Goal: Task Accomplishment & Management: Use online tool/utility

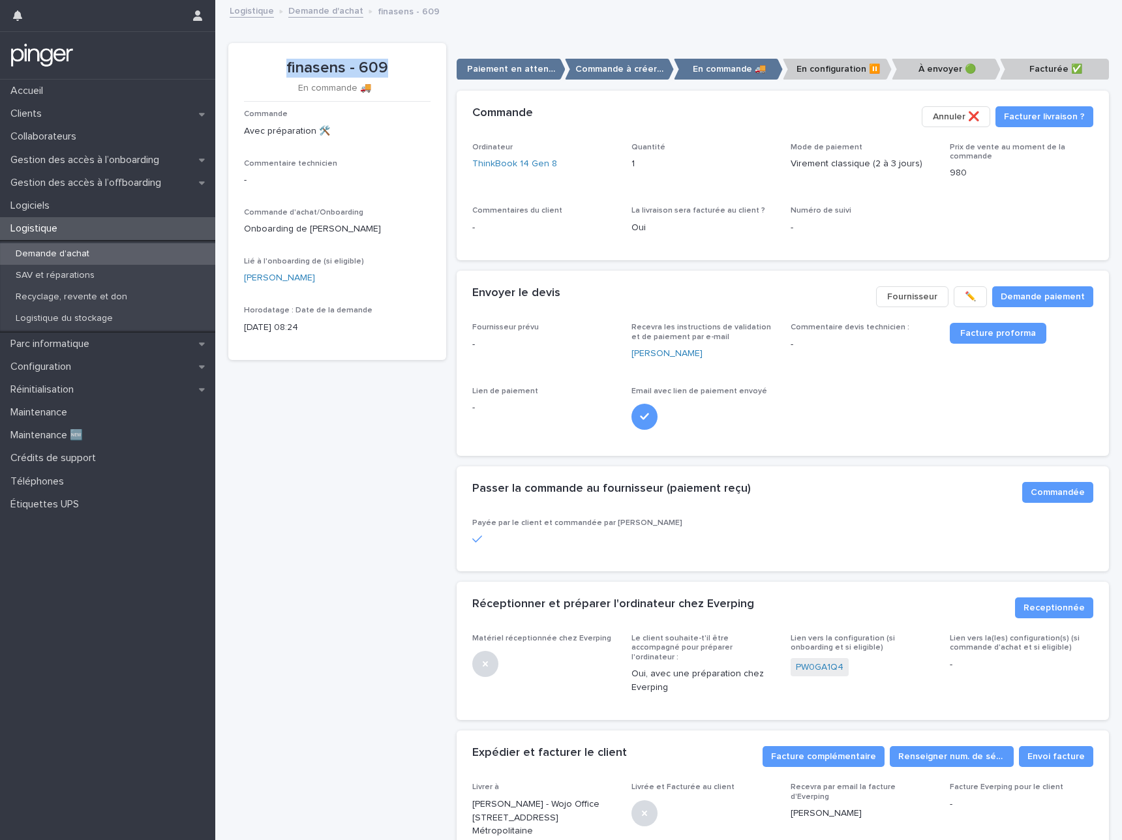
drag, startPoint x: 282, startPoint y: 64, endPoint x: 391, endPoint y: 65, distance: 108.2
click at [391, 65] on p "finasens - 609" at bounding box center [337, 68] width 186 height 19
copy p "finasens - 609"
click at [527, 162] on link "ThinkBook 14 Gen 8" at bounding box center [514, 164] width 85 height 14
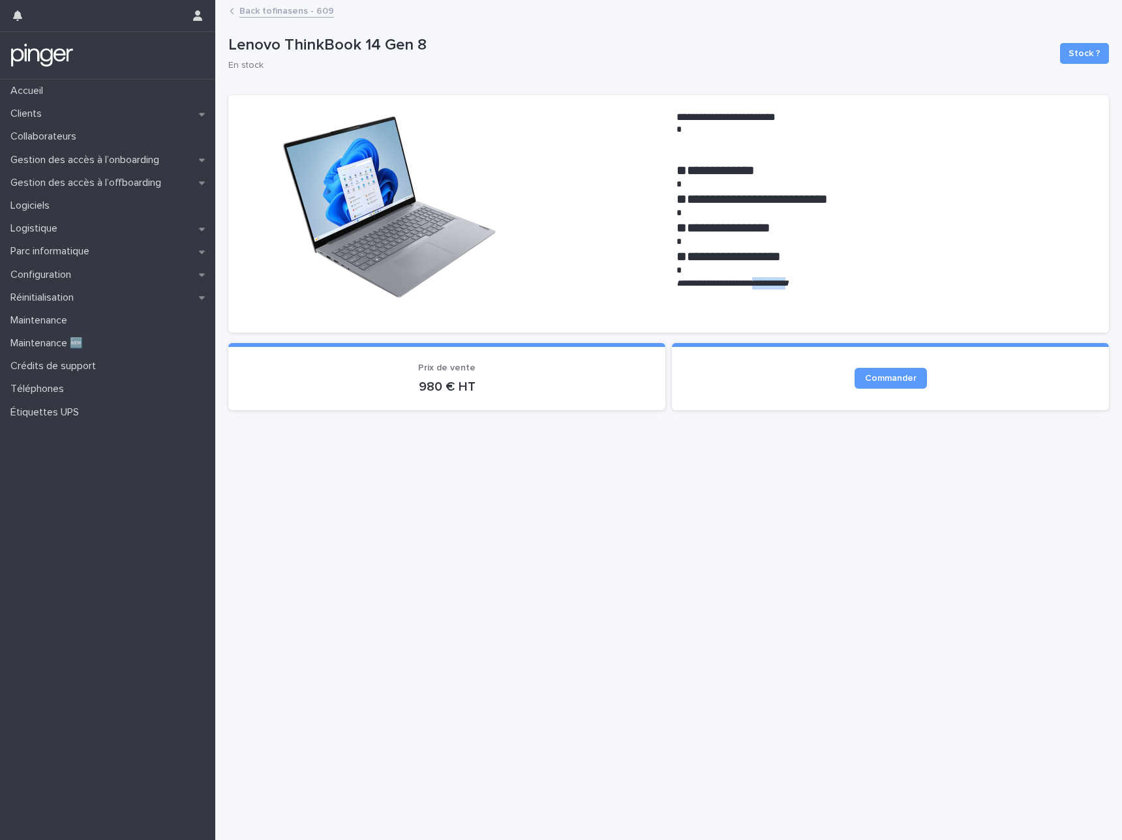
drag, startPoint x: 771, startPoint y: 283, endPoint x: 824, endPoint y: 281, distance: 52.9
click at [788, 281] on em "**********" at bounding box center [732, 282] width 112 height 9
copy em "**********"
click at [303, 8] on link "Back to finasens - 609" at bounding box center [286, 10] width 95 height 15
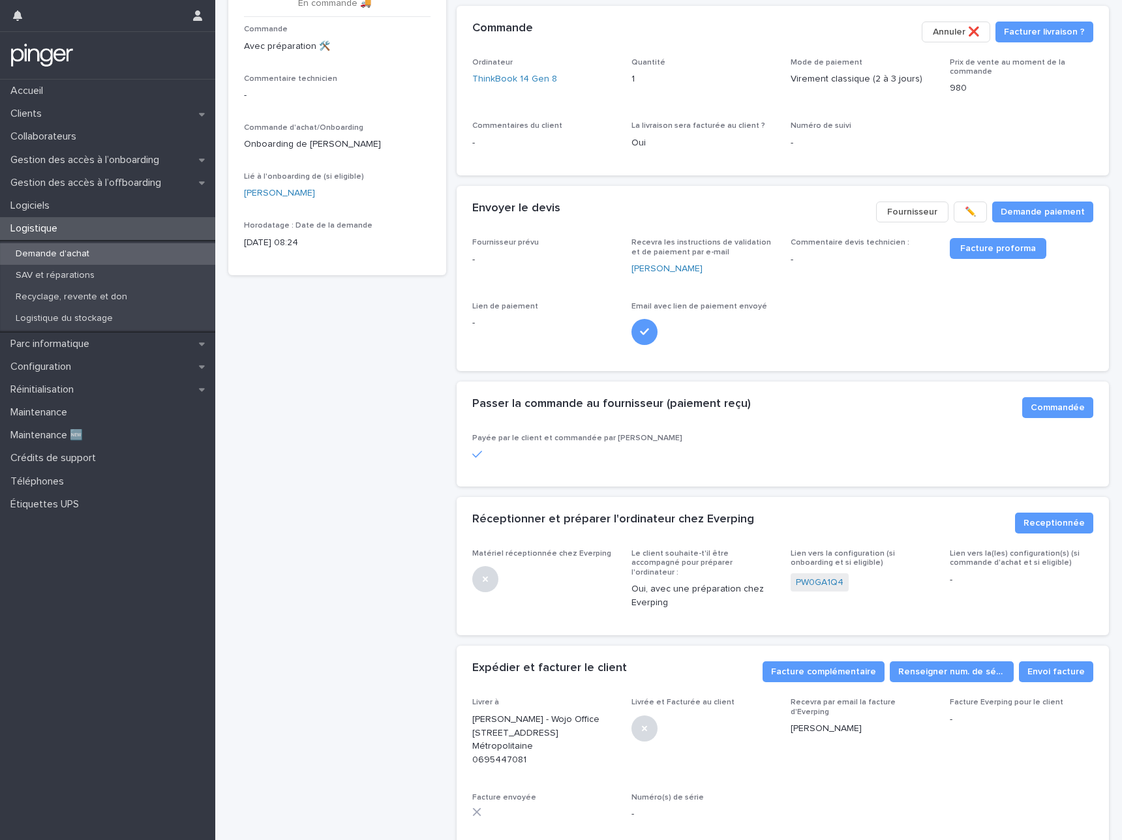
scroll to position [98, 0]
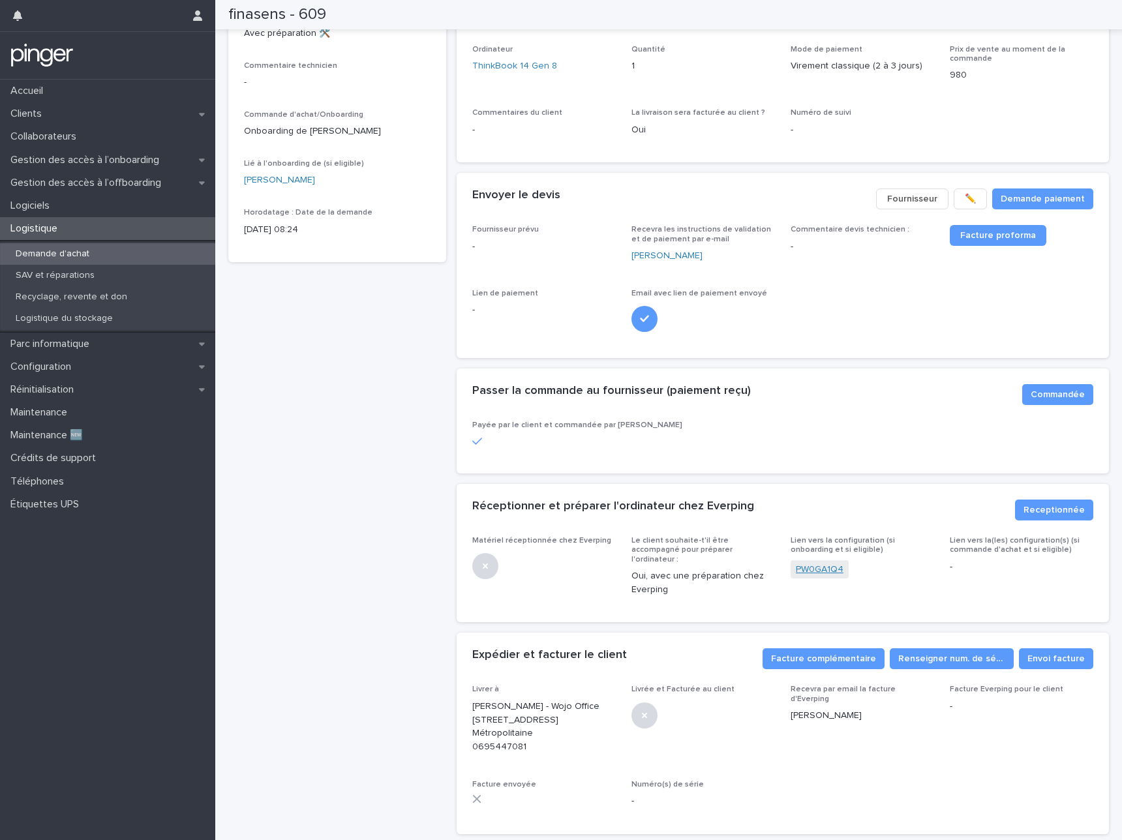
click at [815, 567] on link "PW0GA1Q4" at bounding box center [819, 570] width 48 height 14
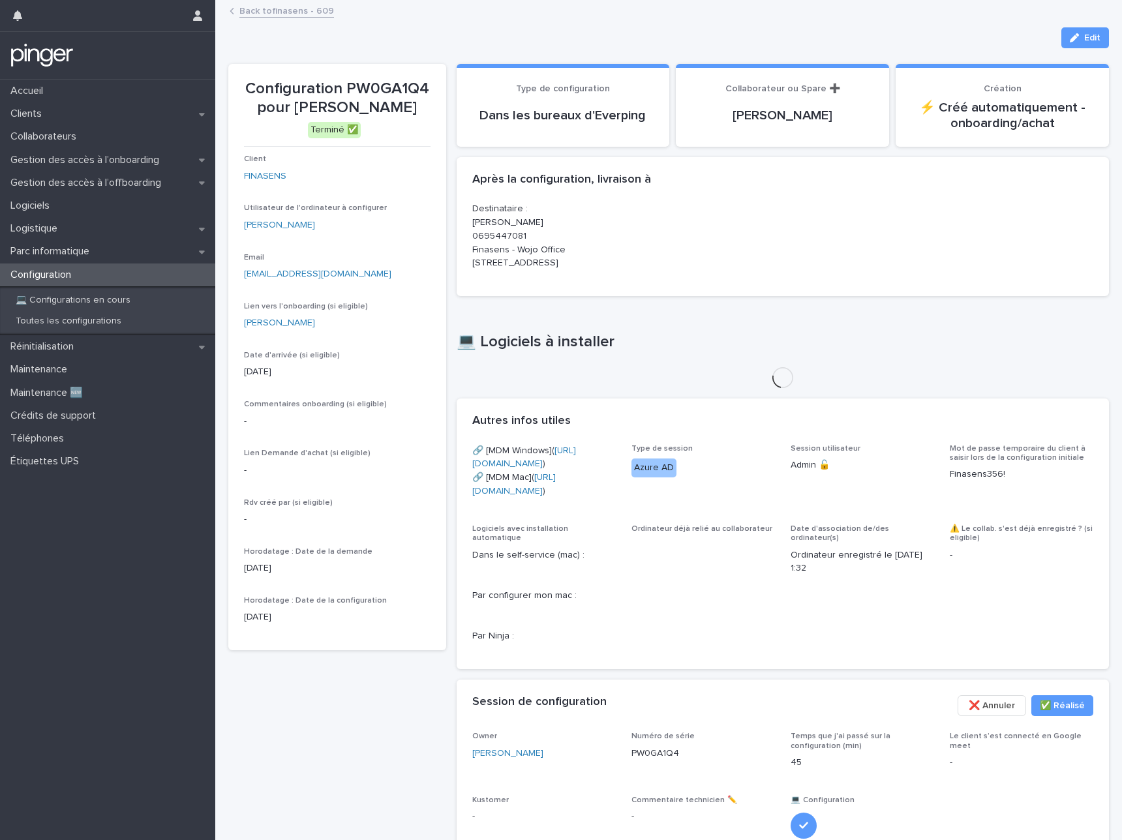
click at [381, 83] on p "Configuration PW0GA1Q4 pour [PERSON_NAME]" at bounding box center [337, 99] width 186 height 38
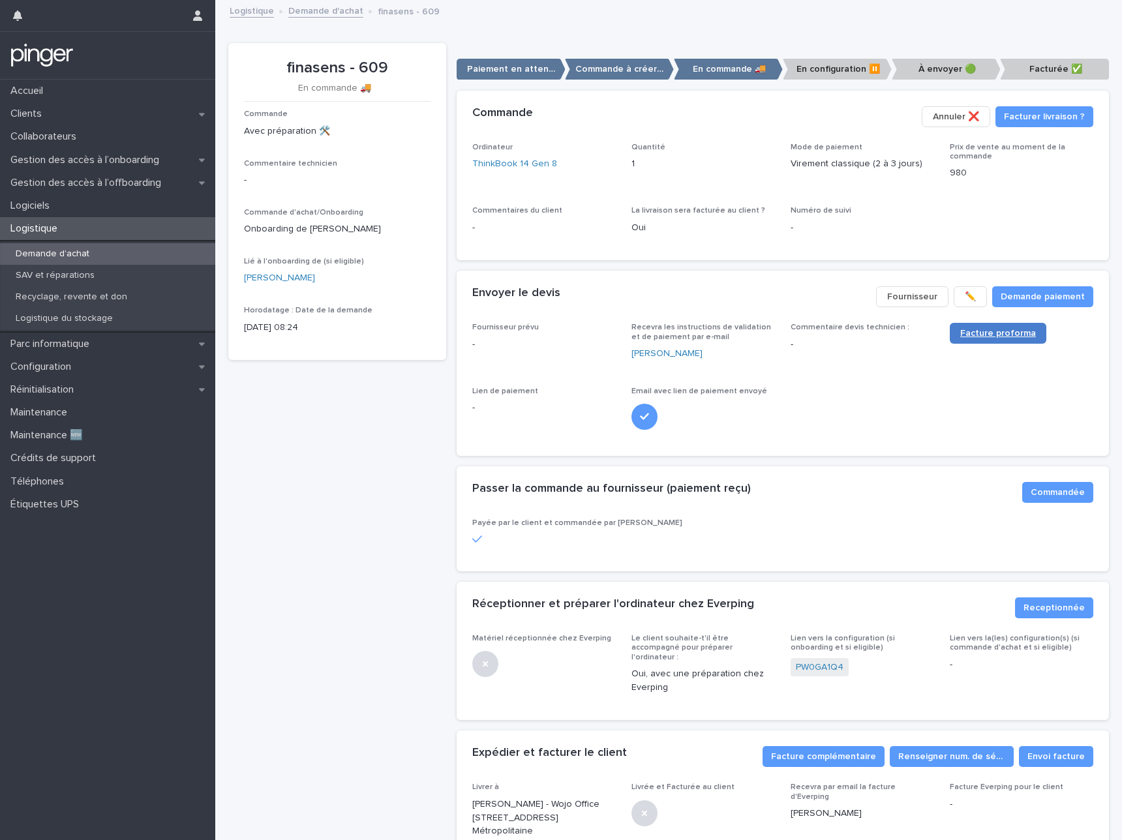
click at [987, 336] on span "Facture proforma" at bounding box center [998, 333] width 76 height 9
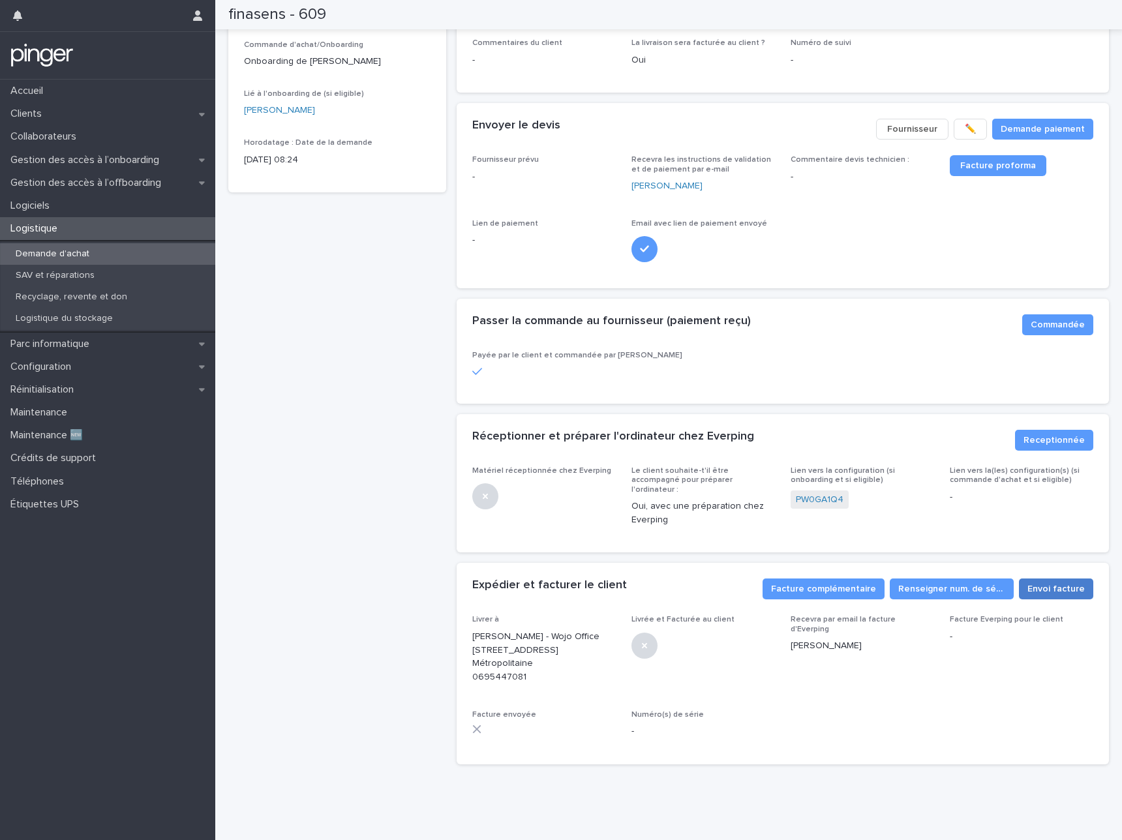
click at [1054, 582] on span "Envoi facture" at bounding box center [1055, 588] width 57 height 13
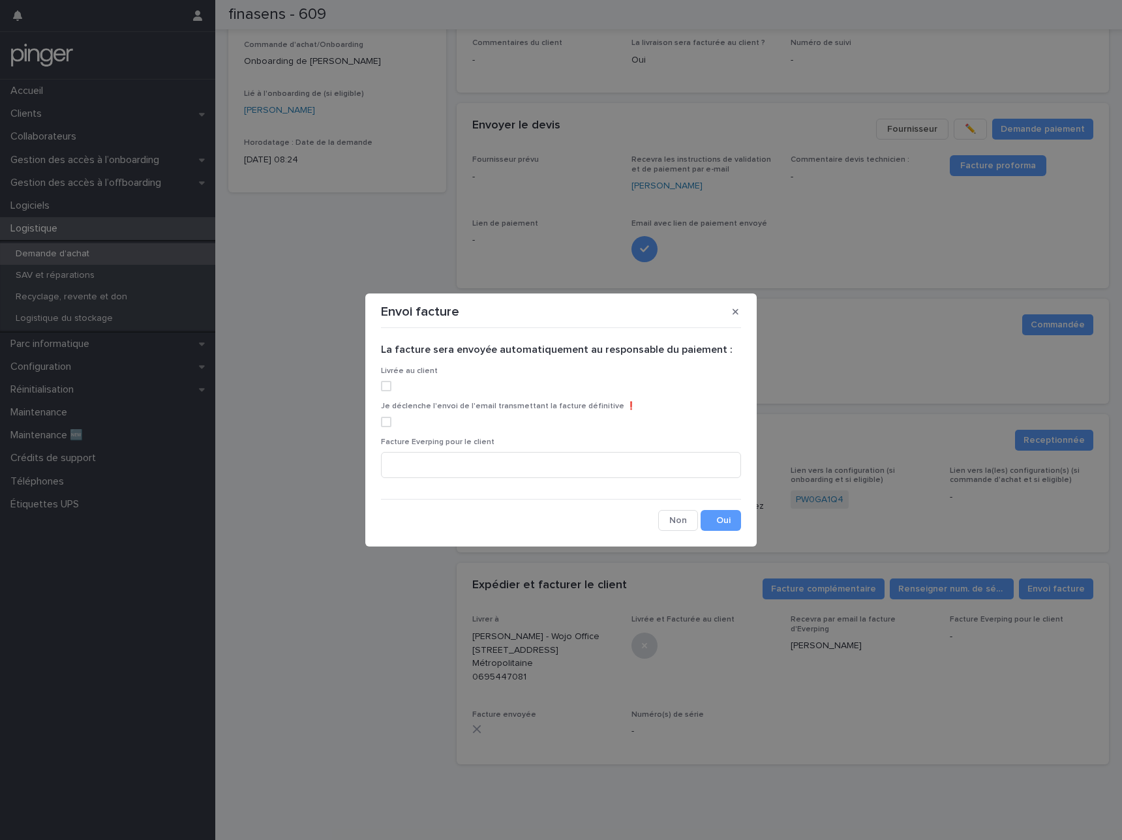
click at [393, 385] on label at bounding box center [561, 386] width 360 height 10
click at [393, 417] on label at bounding box center [561, 422] width 360 height 10
click at [483, 466] on input at bounding box center [561, 465] width 360 height 26
paste input "**********"
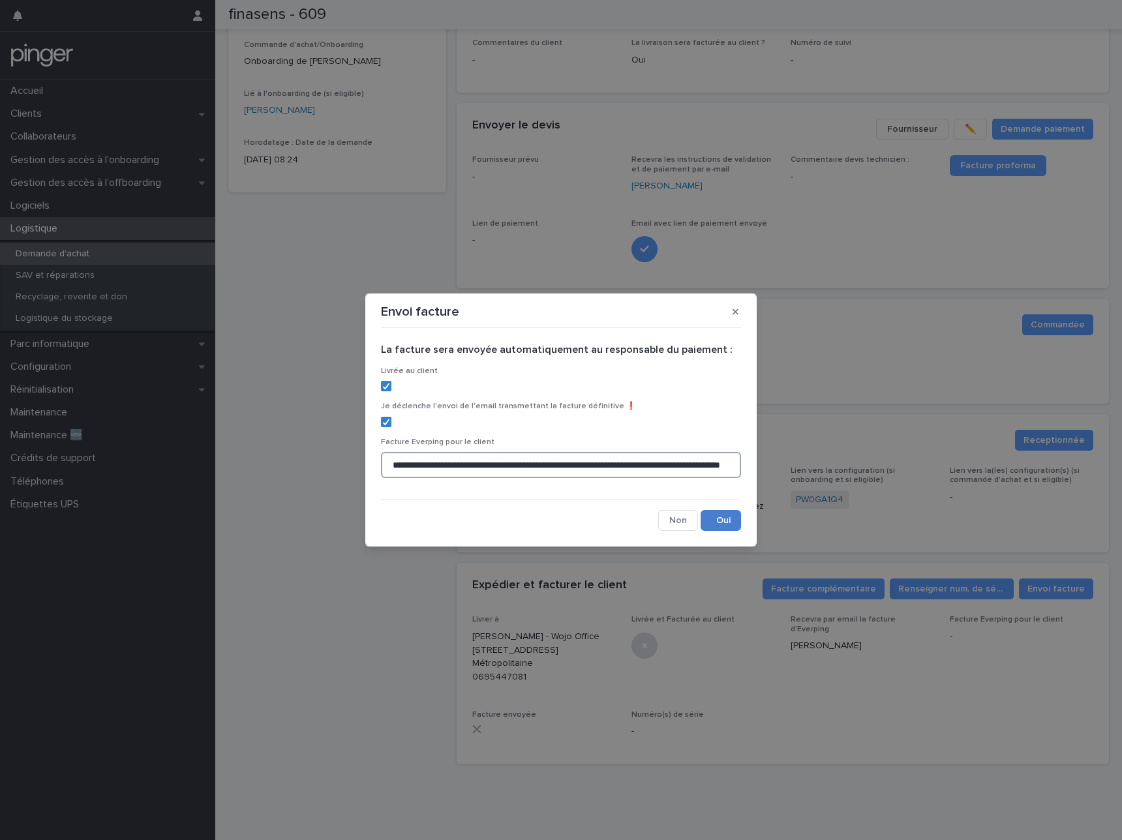
type input "**********"
click at [716, 520] on button "Save" at bounding box center [720, 520] width 40 height 21
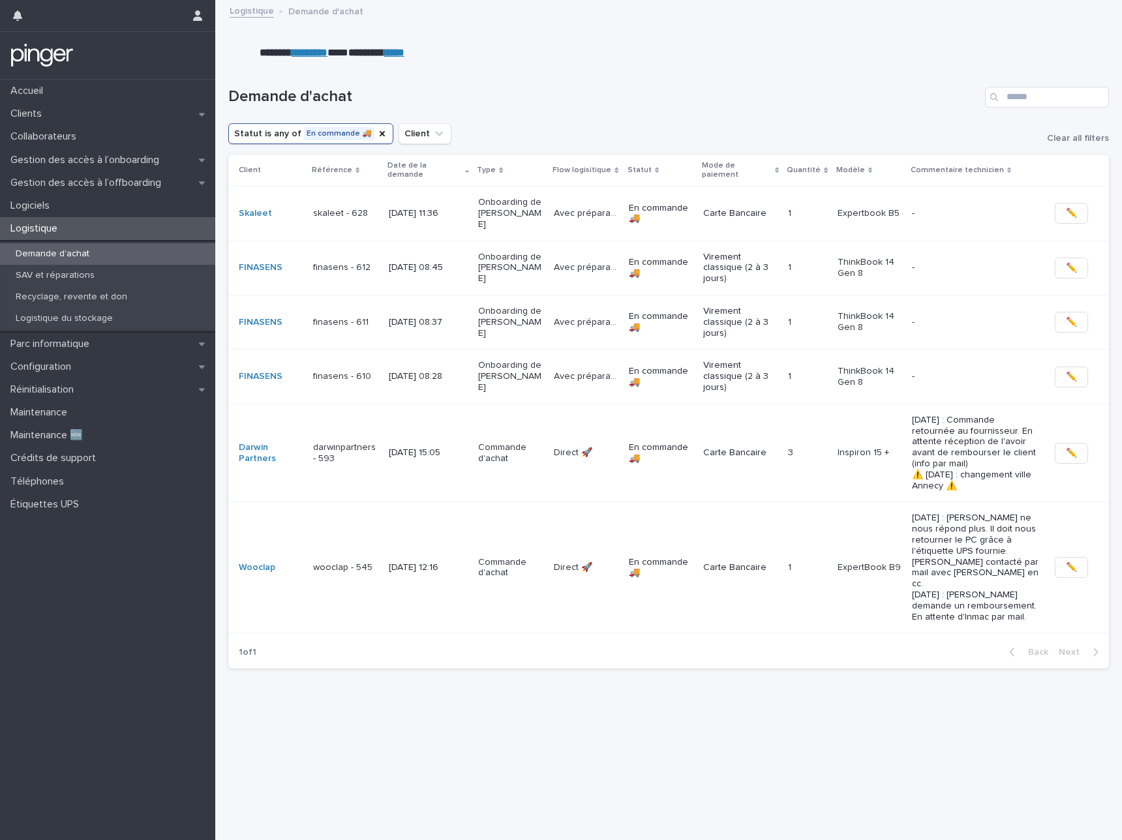
click at [614, 100] on h1 "Demande d'achat" at bounding box center [603, 96] width 751 height 19
click at [442, 370] on div "[DATE] 08:28" at bounding box center [429, 377] width 80 height 22
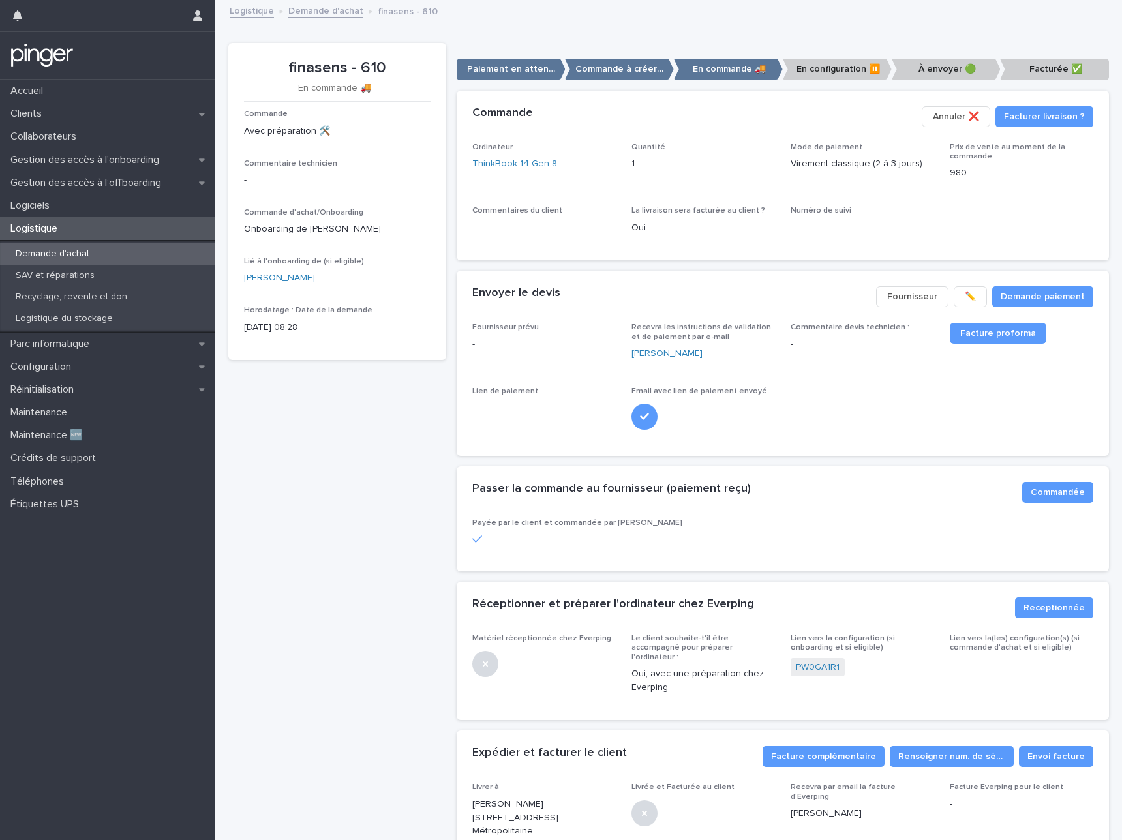
click at [904, 447] on div "Fournisseur prévu - Recevra les instructions de validation et de paiement par e…" at bounding box center [782, 389] width 653 height 133
